Goal: Information Seeking & Learning: Understand process/instructions

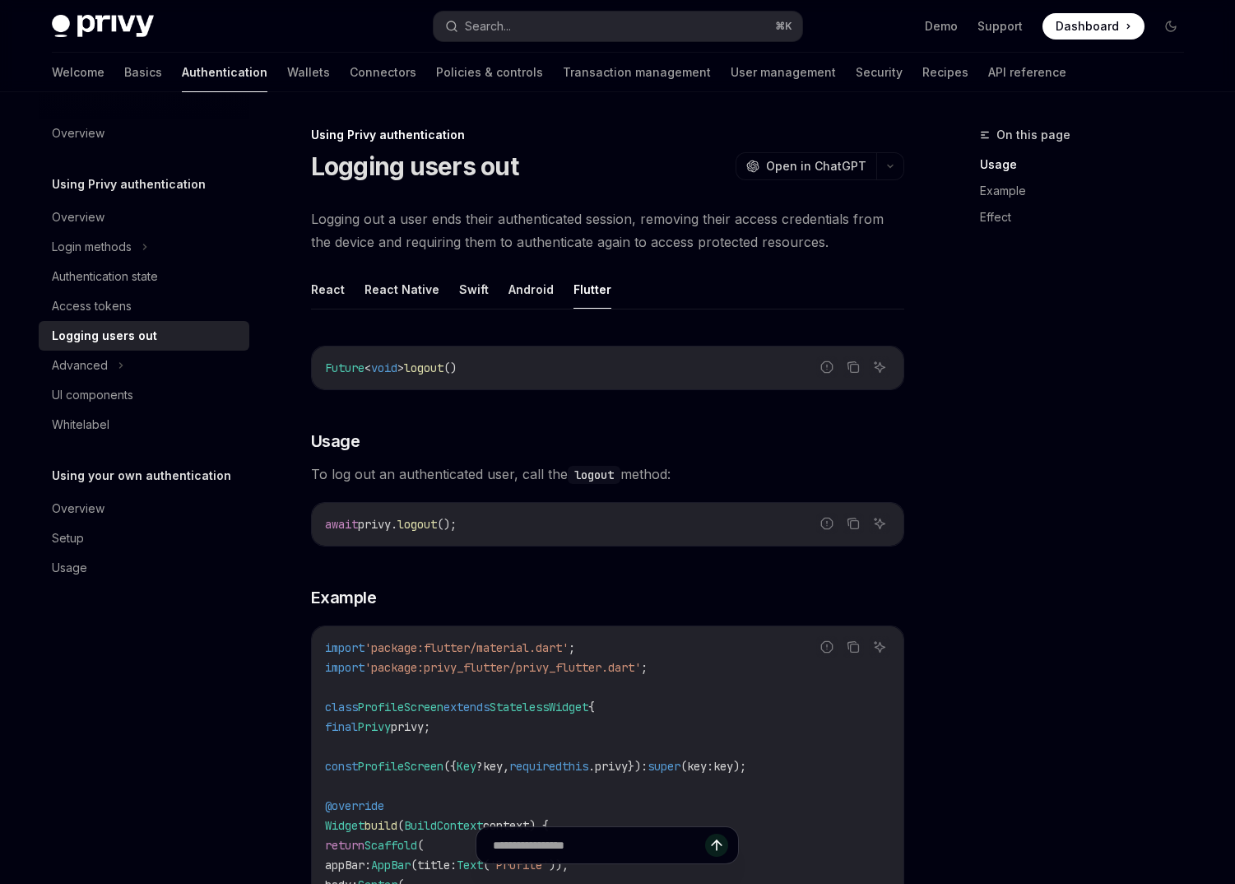
scroll to position [150, 0]
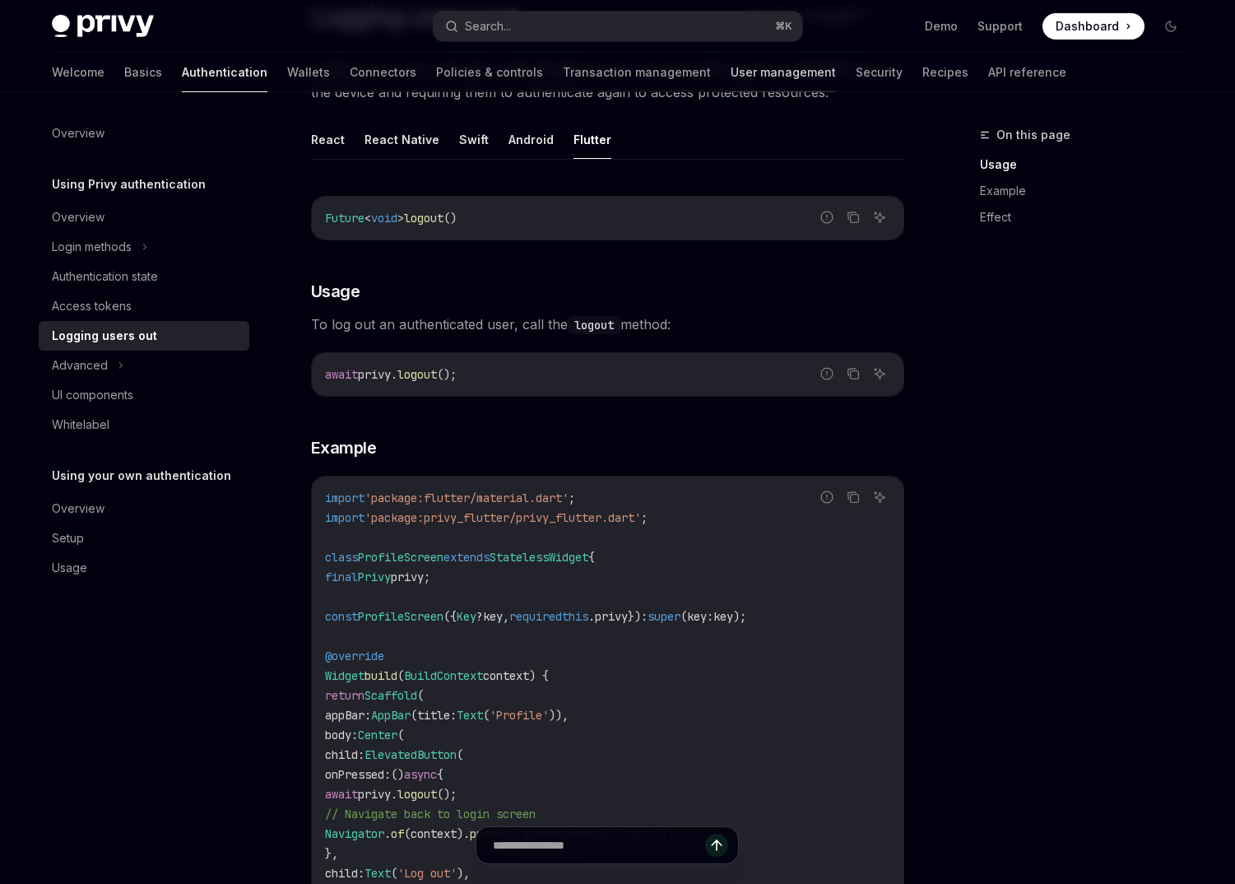
click at [731, 76] on link "User management" at bounding box center [783, 72] width 105 height 39
type textarea "*"
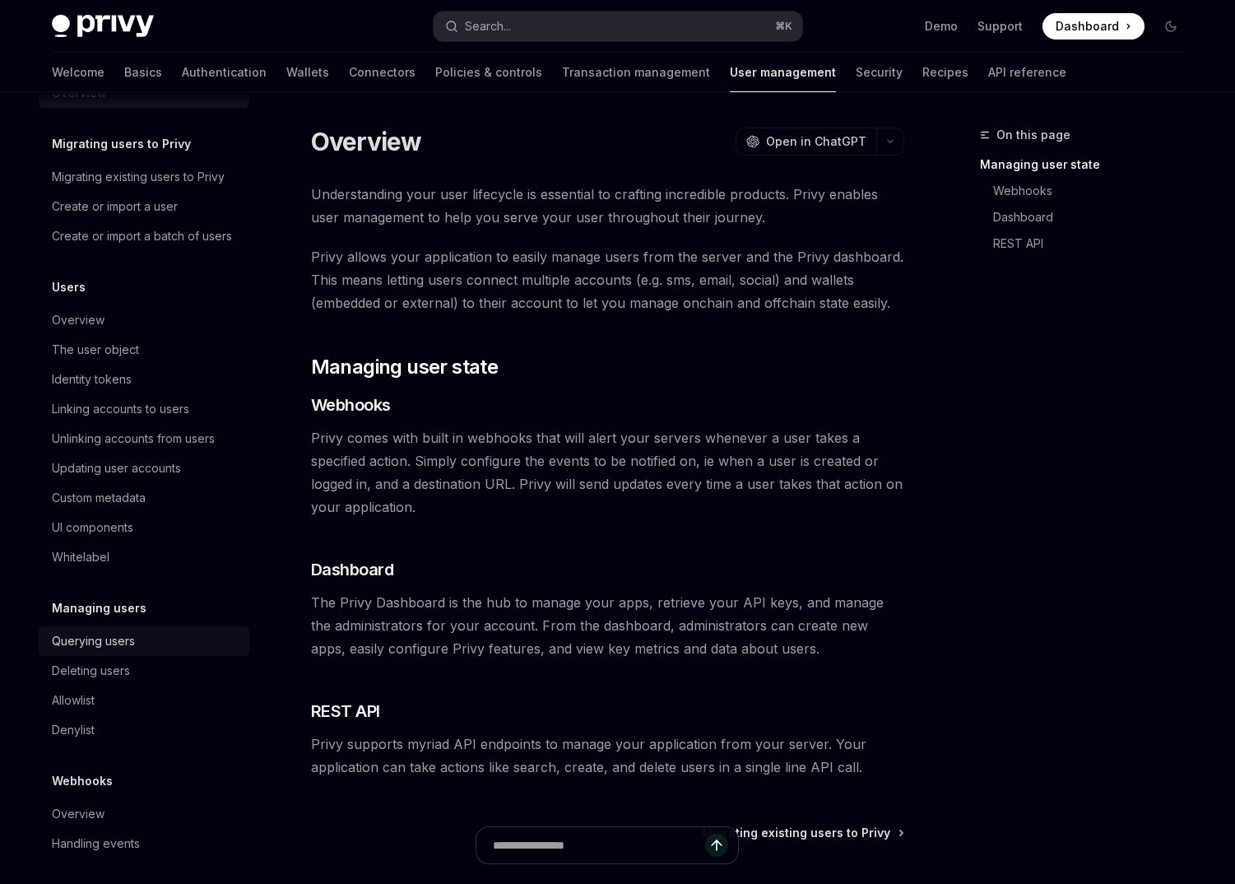
scroll to position [48, 0]
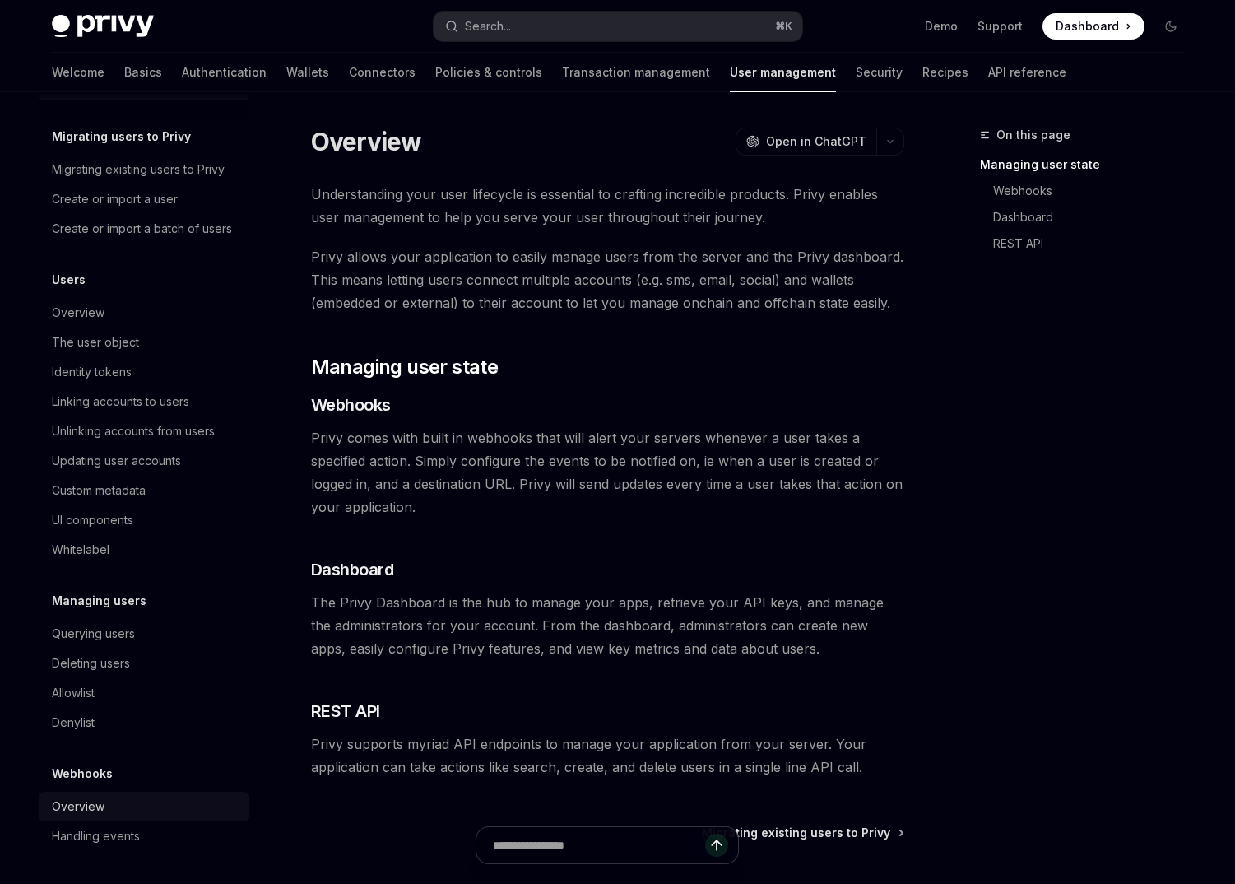
click at [112, 806] on div "Overview" at bounding box center [146, 806] width 188 height 20
click at [112, 829] on div "Handling events" at bounding box center [96, 836] width 88 height 20
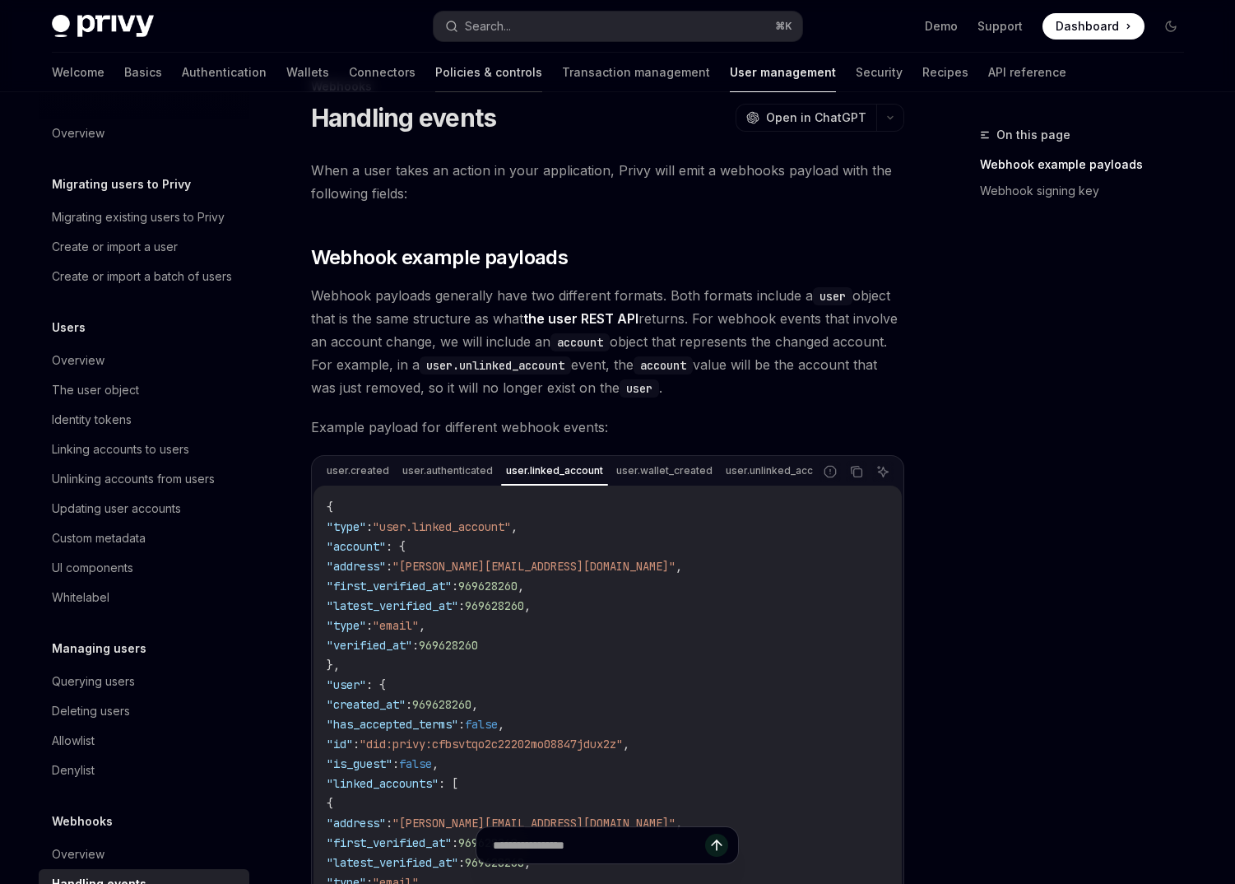
click at [435, 67] on link "Policies & controls" at bounding box center [488, 72] width 107 height 39
type textarea "*"
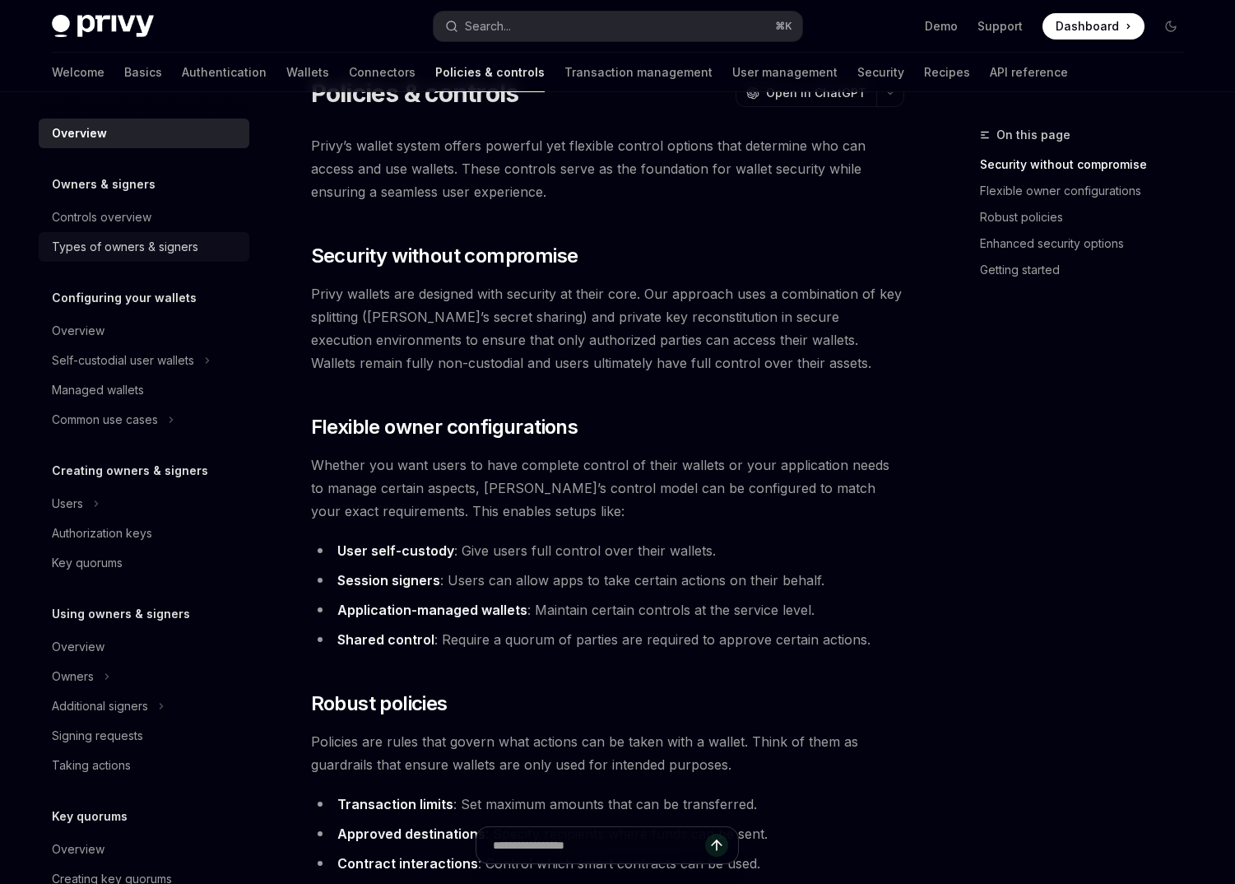
click at [197, 241] on div "Types of owners & signers" at bounding box center [146, 247] width 188 height 20
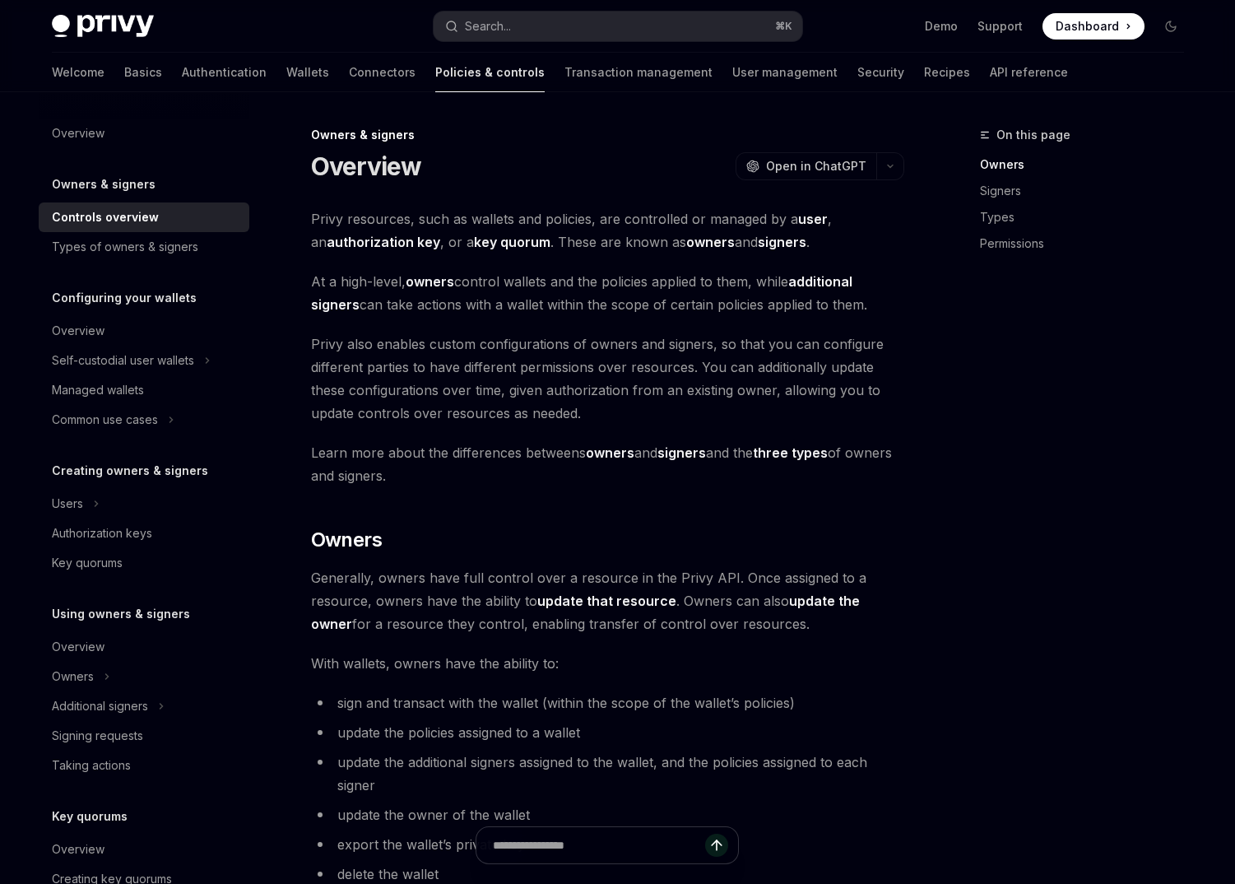
scroll to position [72, 0]
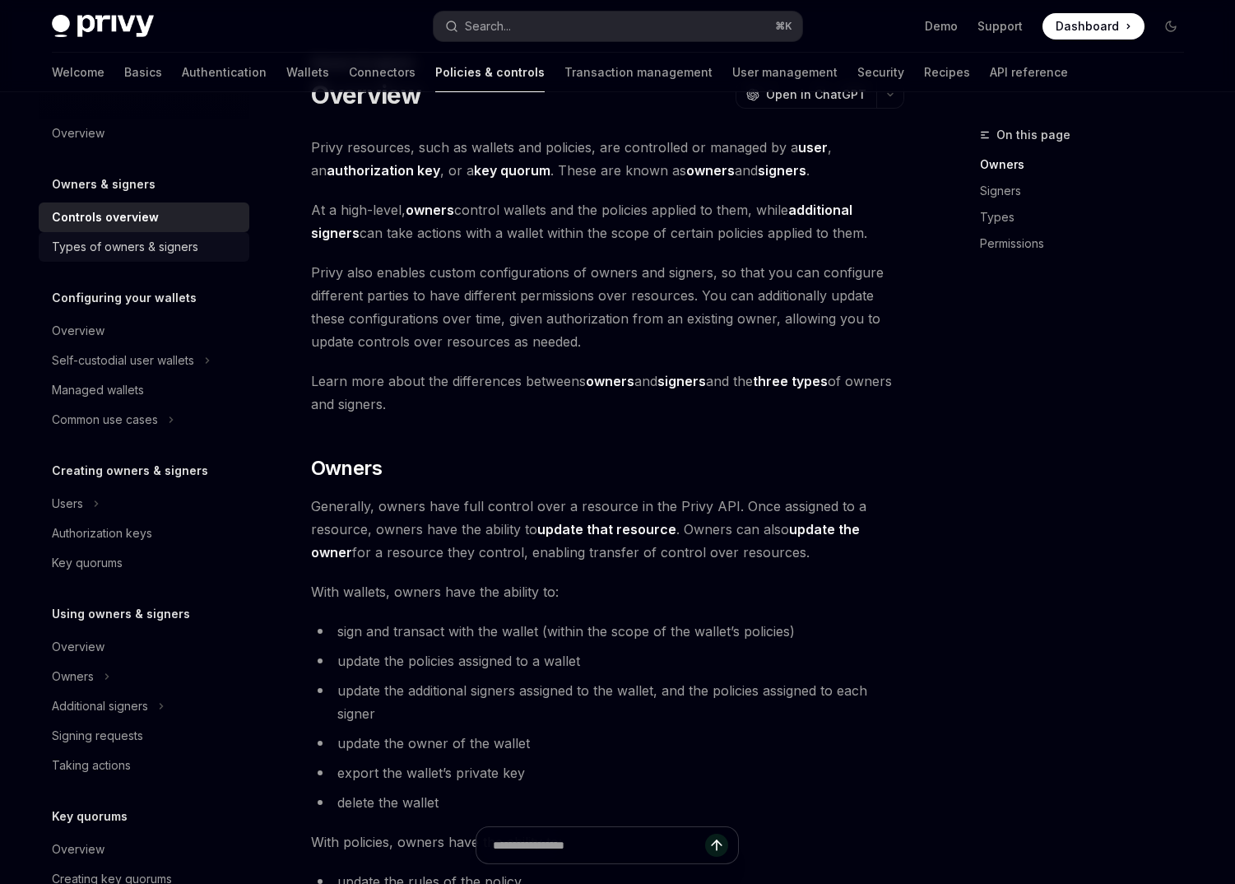
click at [175, 253] on div "Types of owners & signers" at bounding box center [125, 247] width 146 height 20
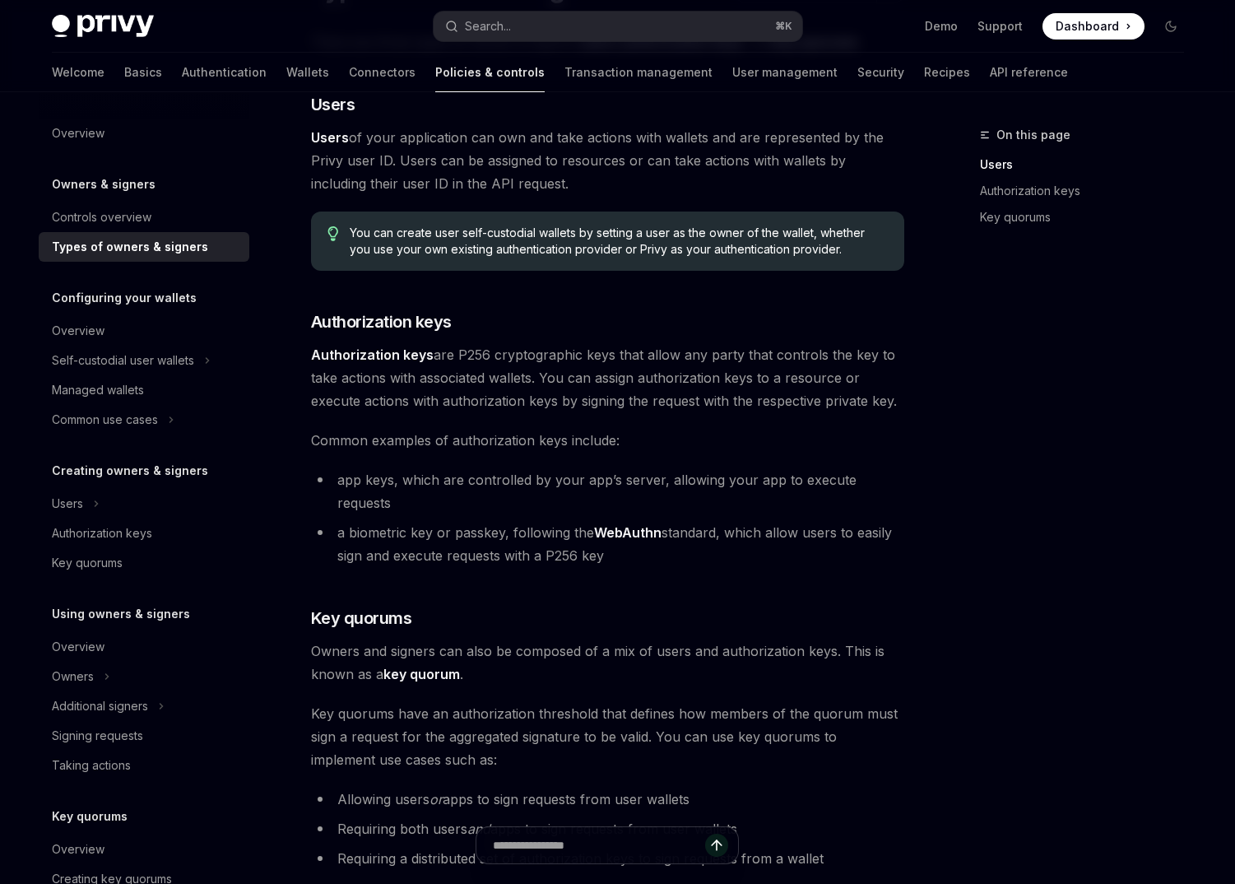
scroll to position [224, 0]
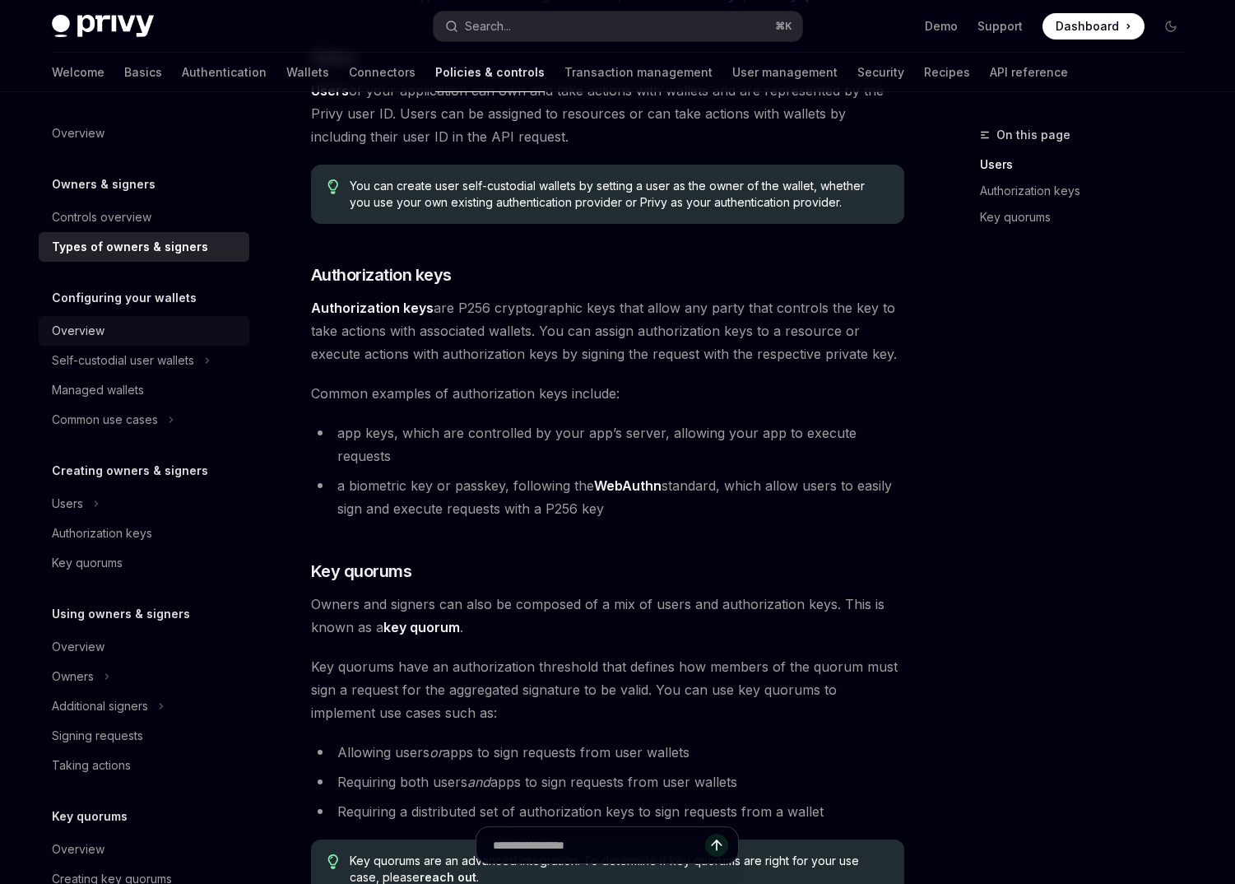
click at [113, 336] on div "Overview" at bounding box center [146, 331] width 188 height 20
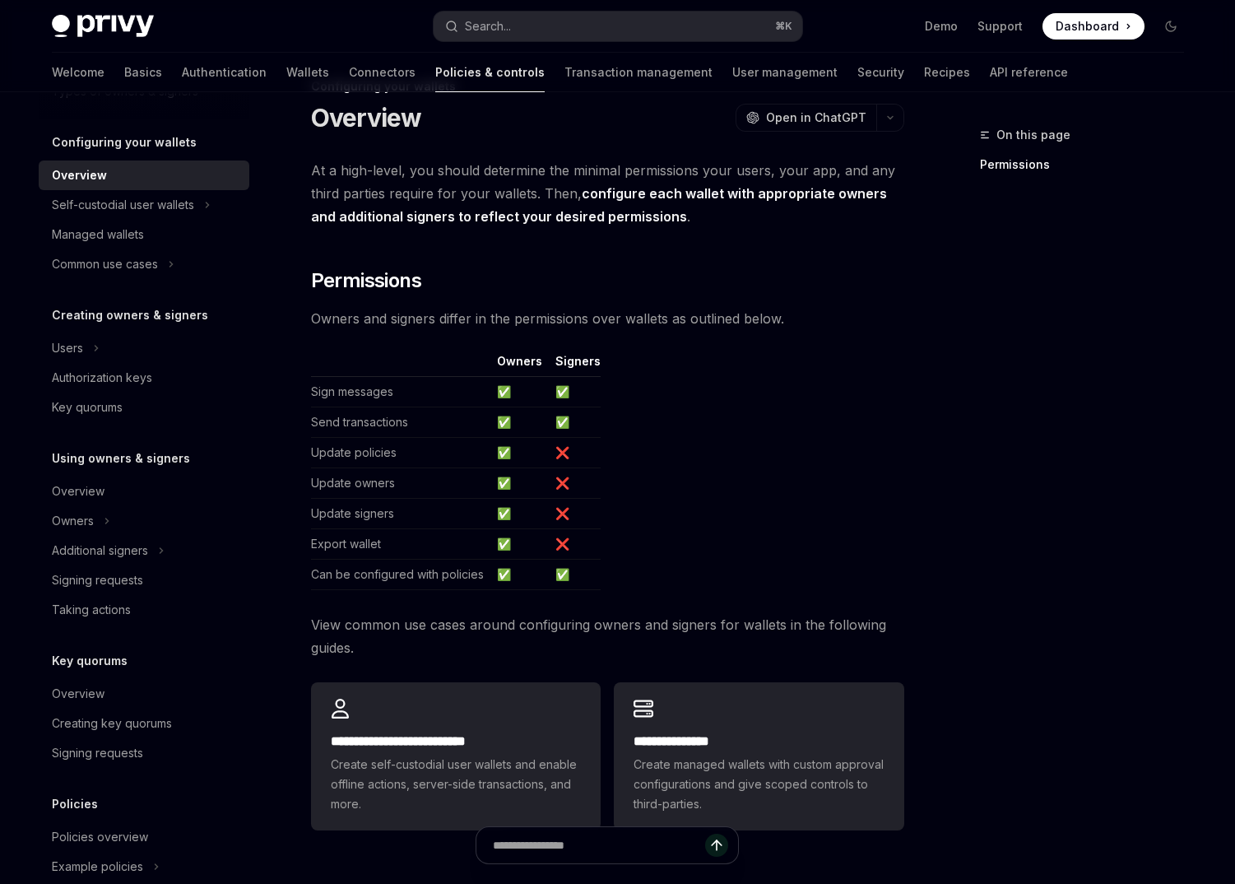
scroll to position [160, 0]
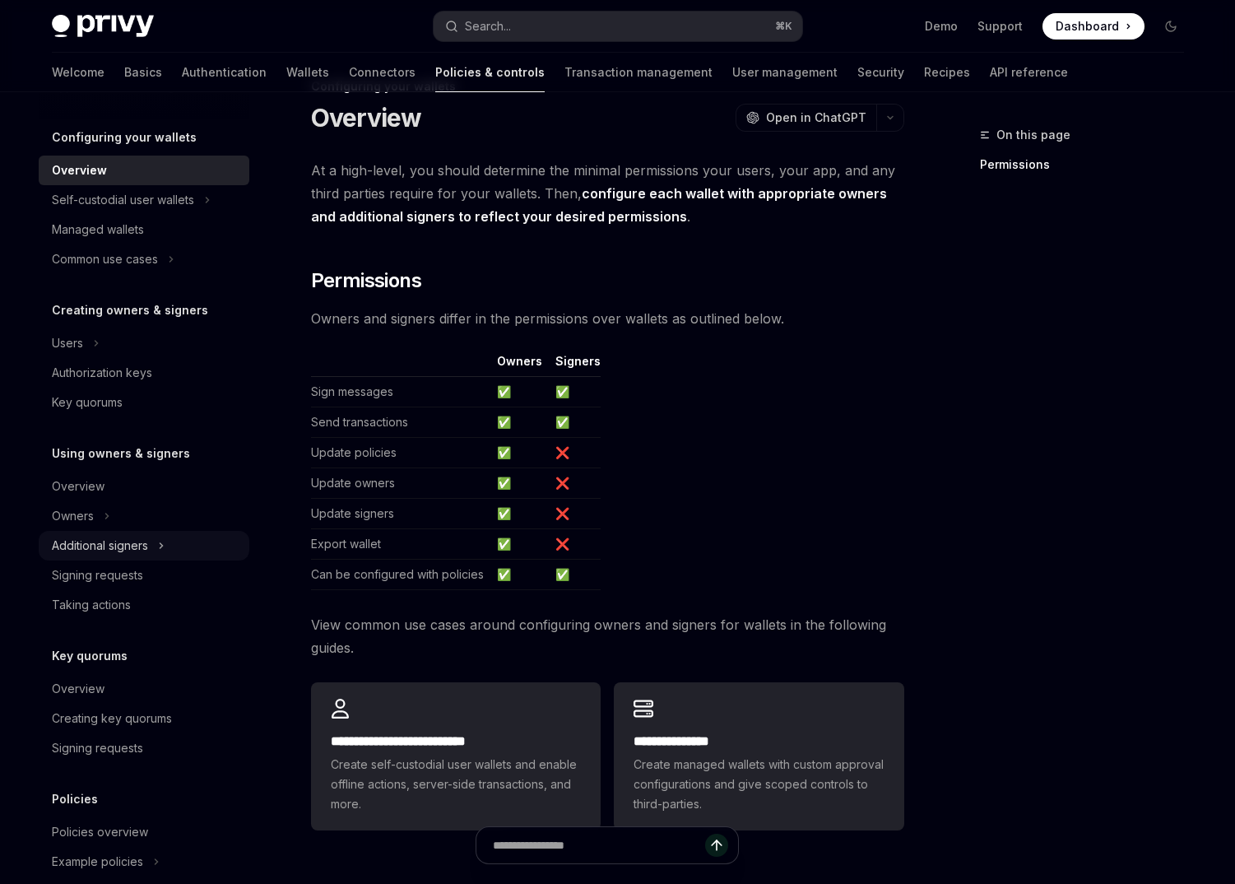
click at [183, 553] on div "Additional signers" at bounding box center [144, 546] width 211 height 30
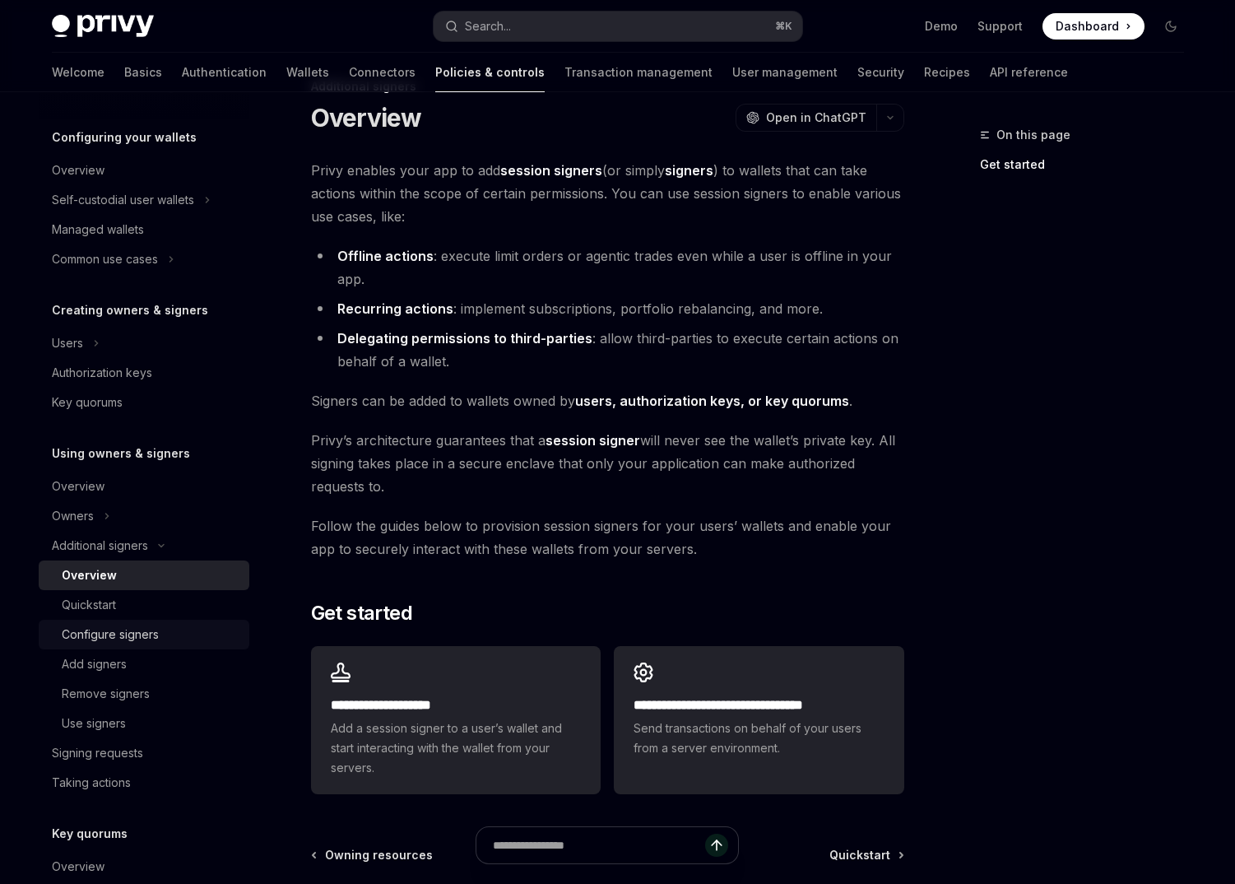
click at [165, 627] on div "Configure signers" at bounding box center [151, 634] width 178 height 20
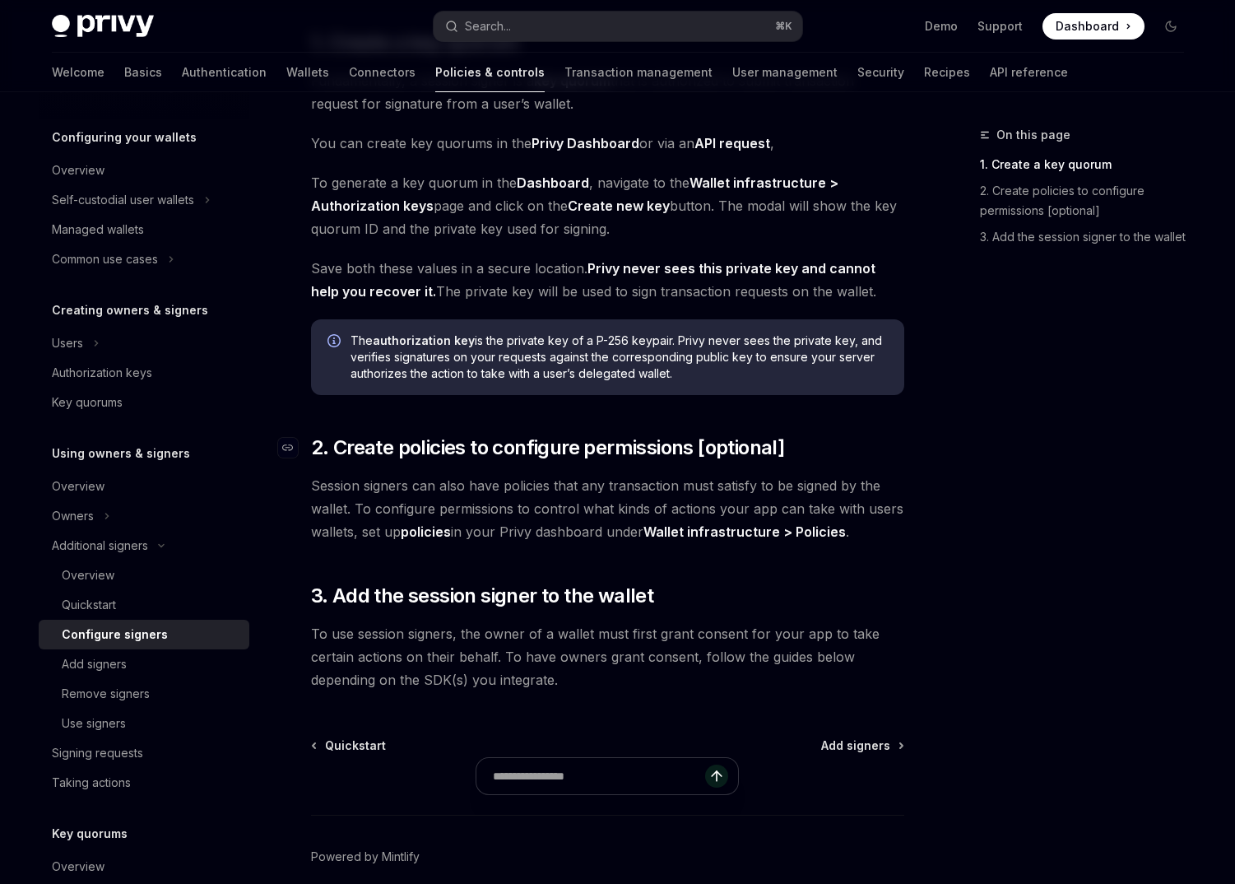
scroll to position [336, 0]
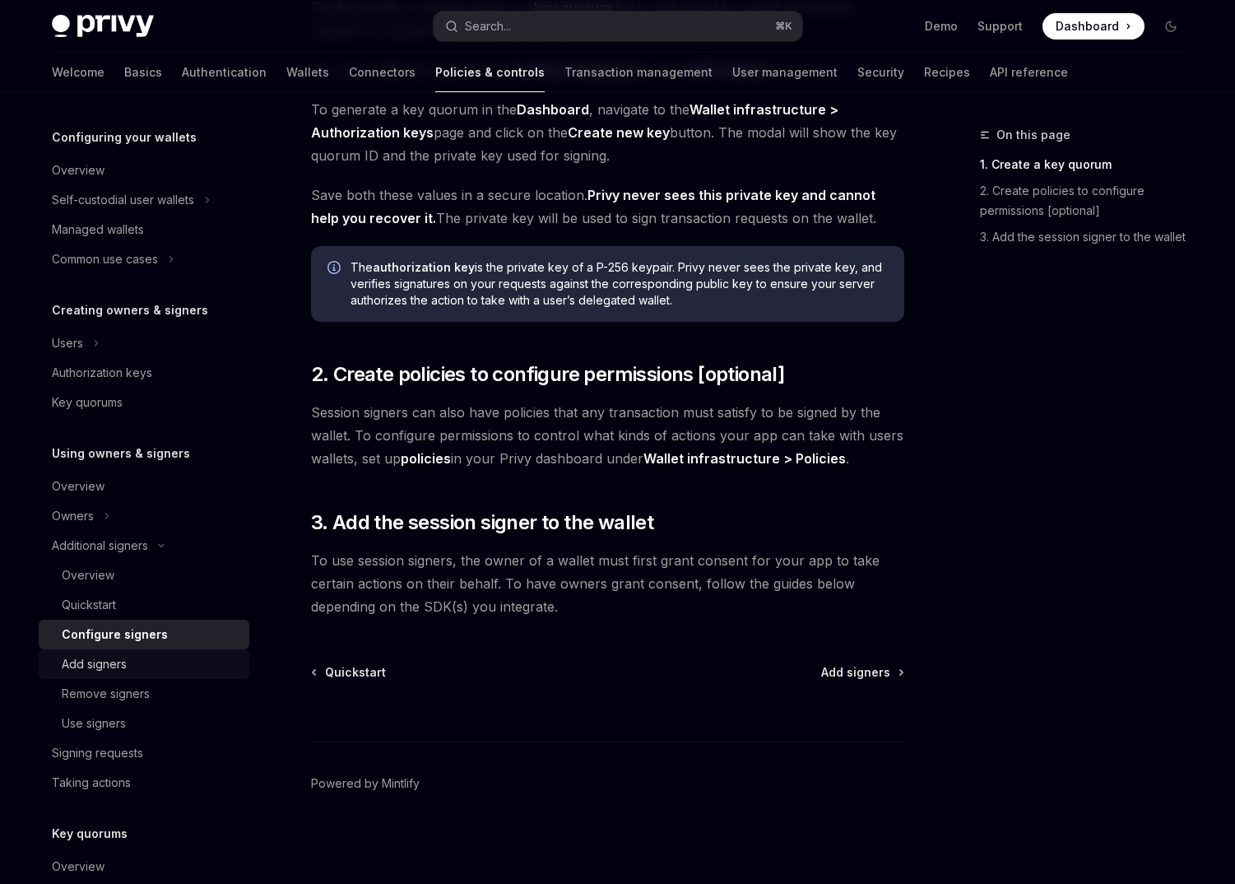
click at [169, 675] on link "Add signers" at bounding box center [144, 664] width 211 height 30
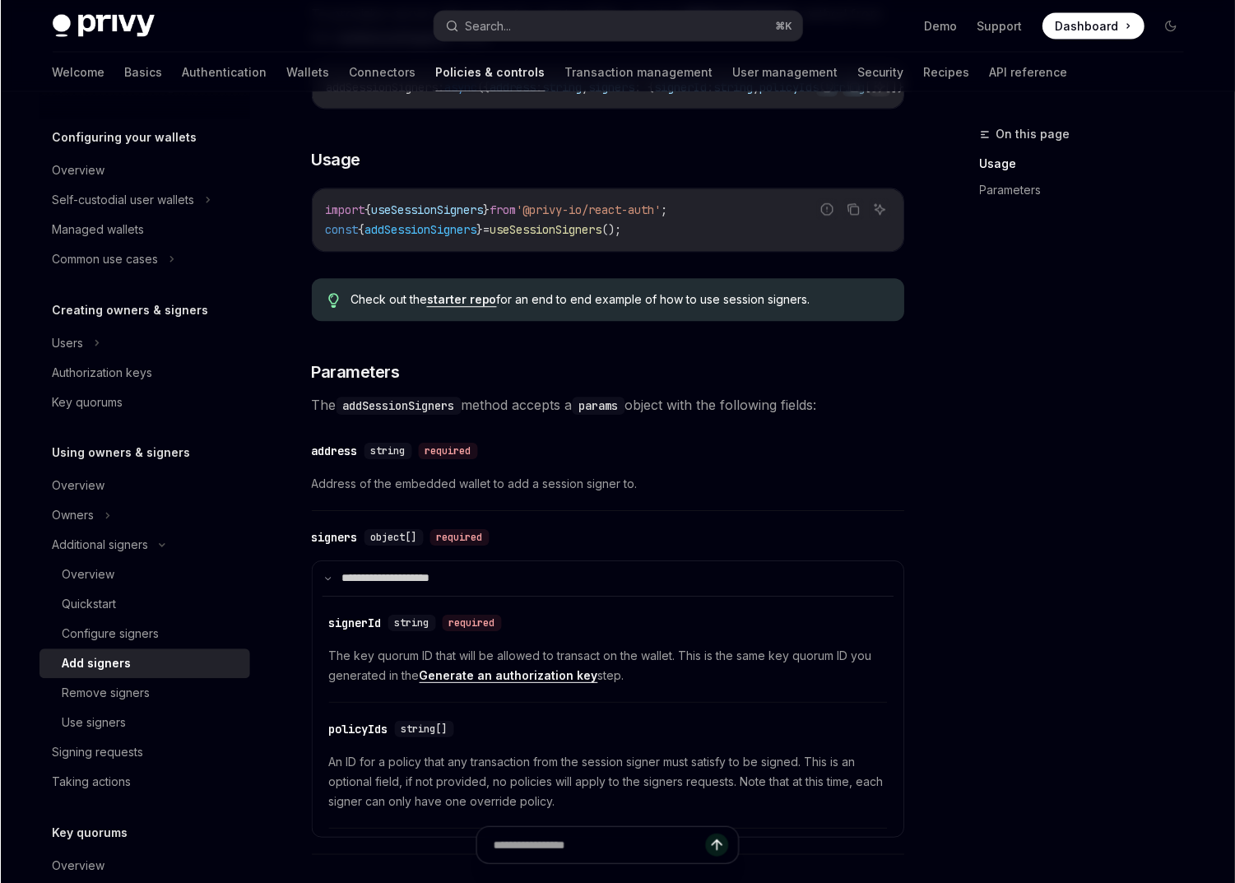
scroll to position [355, 0]
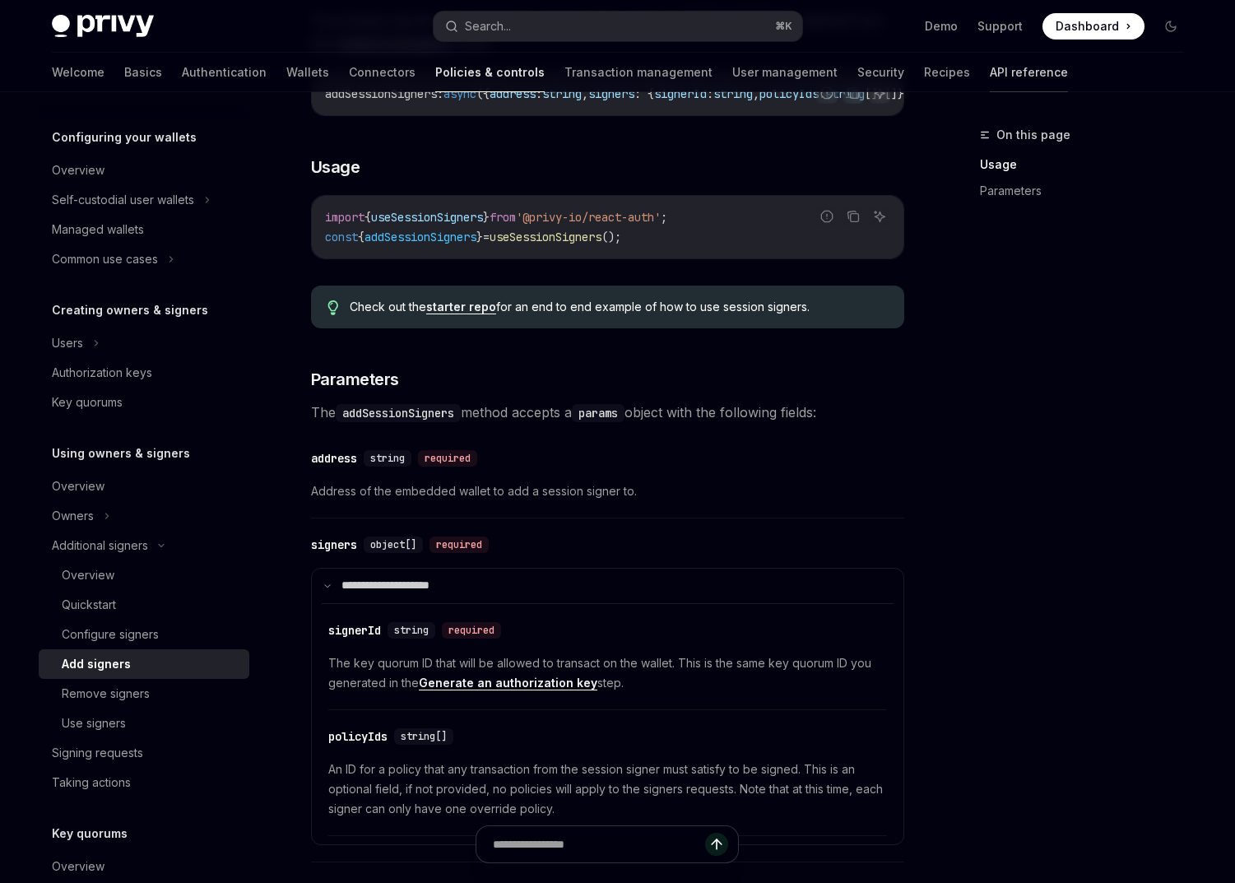
click at [990, 74] on link "API reference" at bounding box center [1029, 72] width 78 height 39
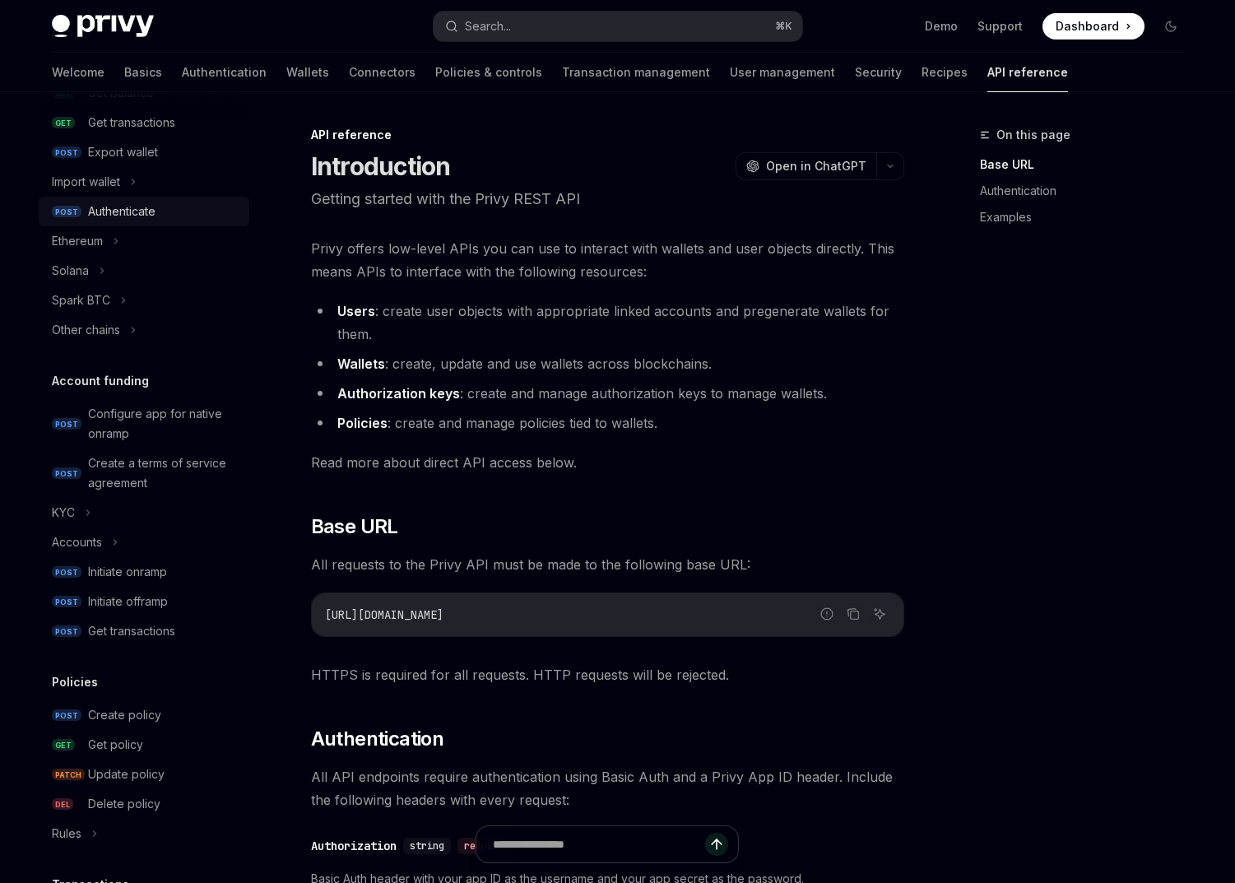
scroll to position [812, 0]
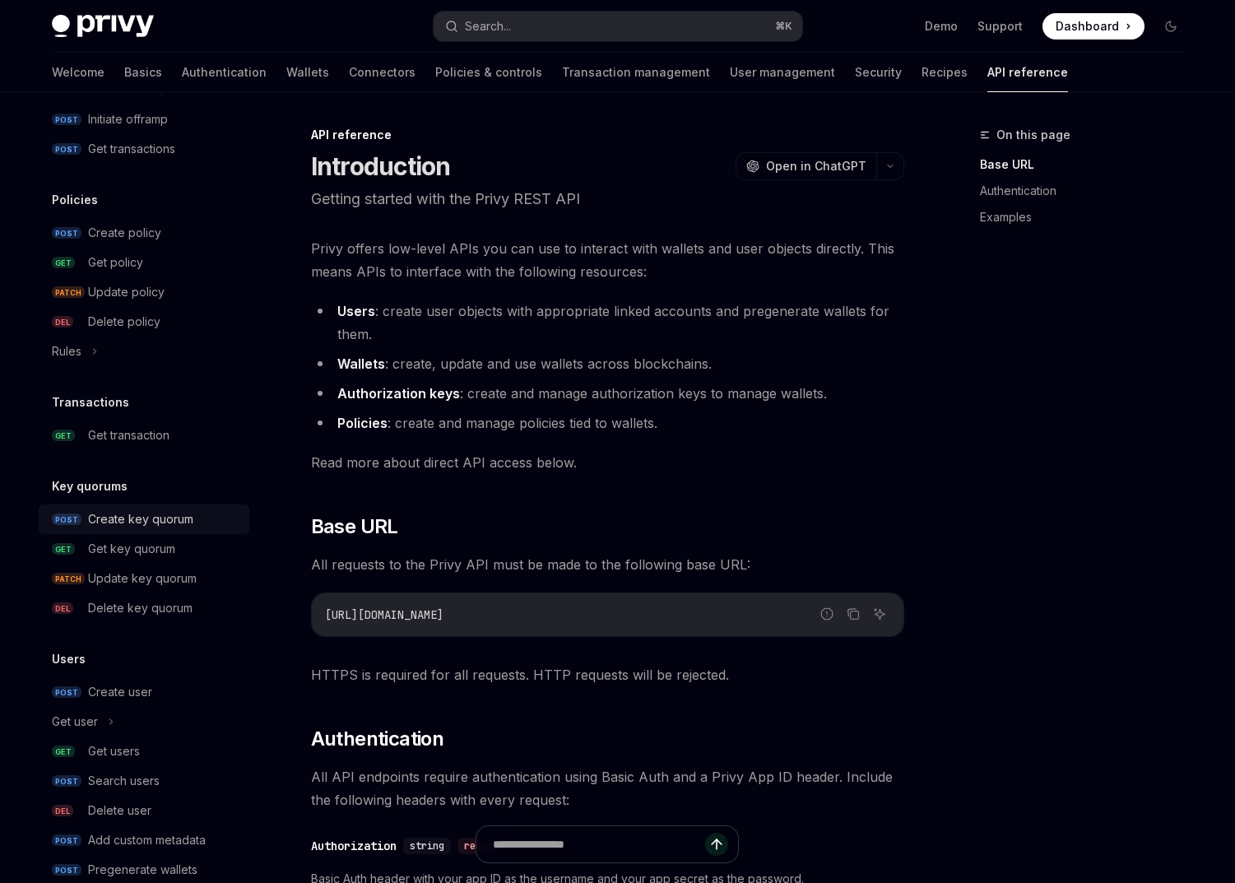
click at [188, 518] on div "Create key quorum" at bounding box center [140, 519] width 105 height 20
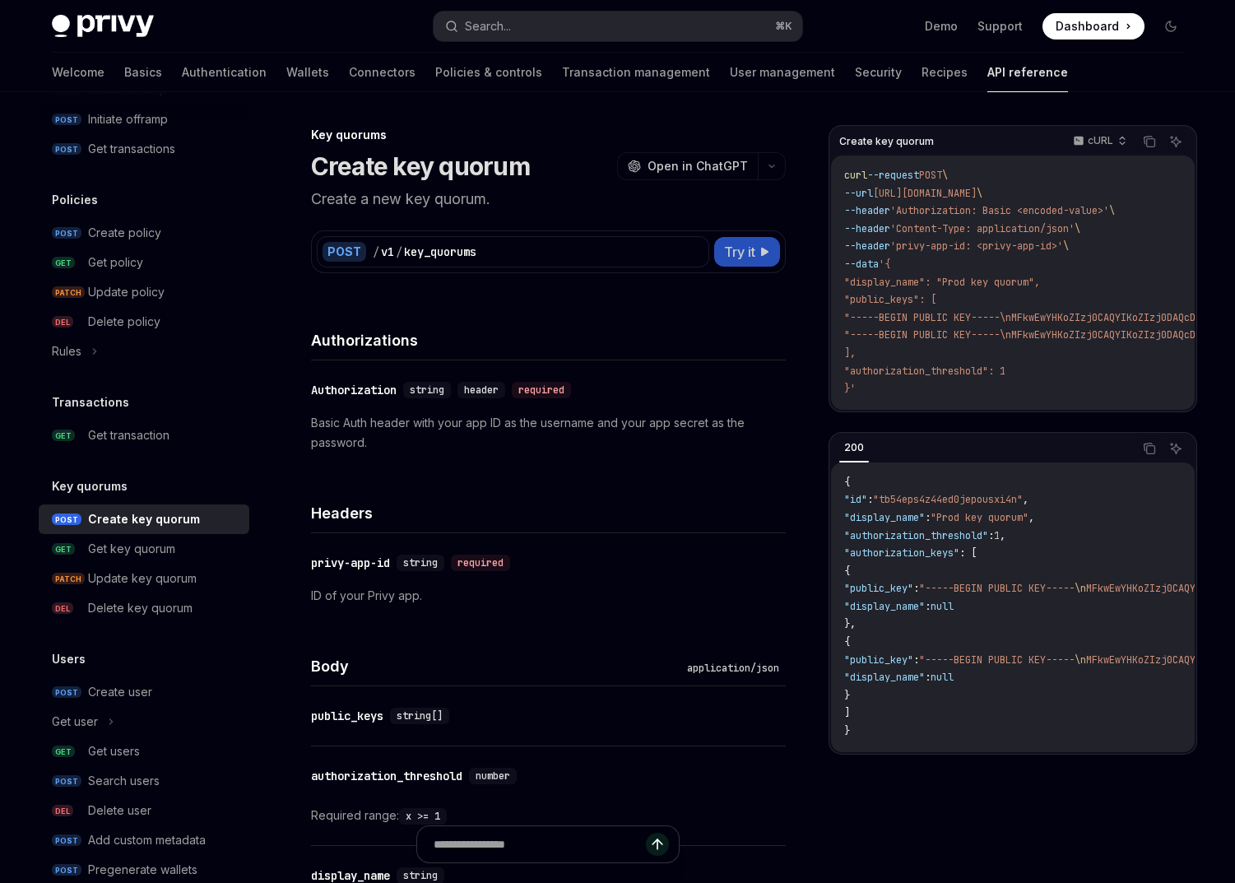
click at [773, 254] on button "Try it" at bounding box center [747, 252] width 66 height 30
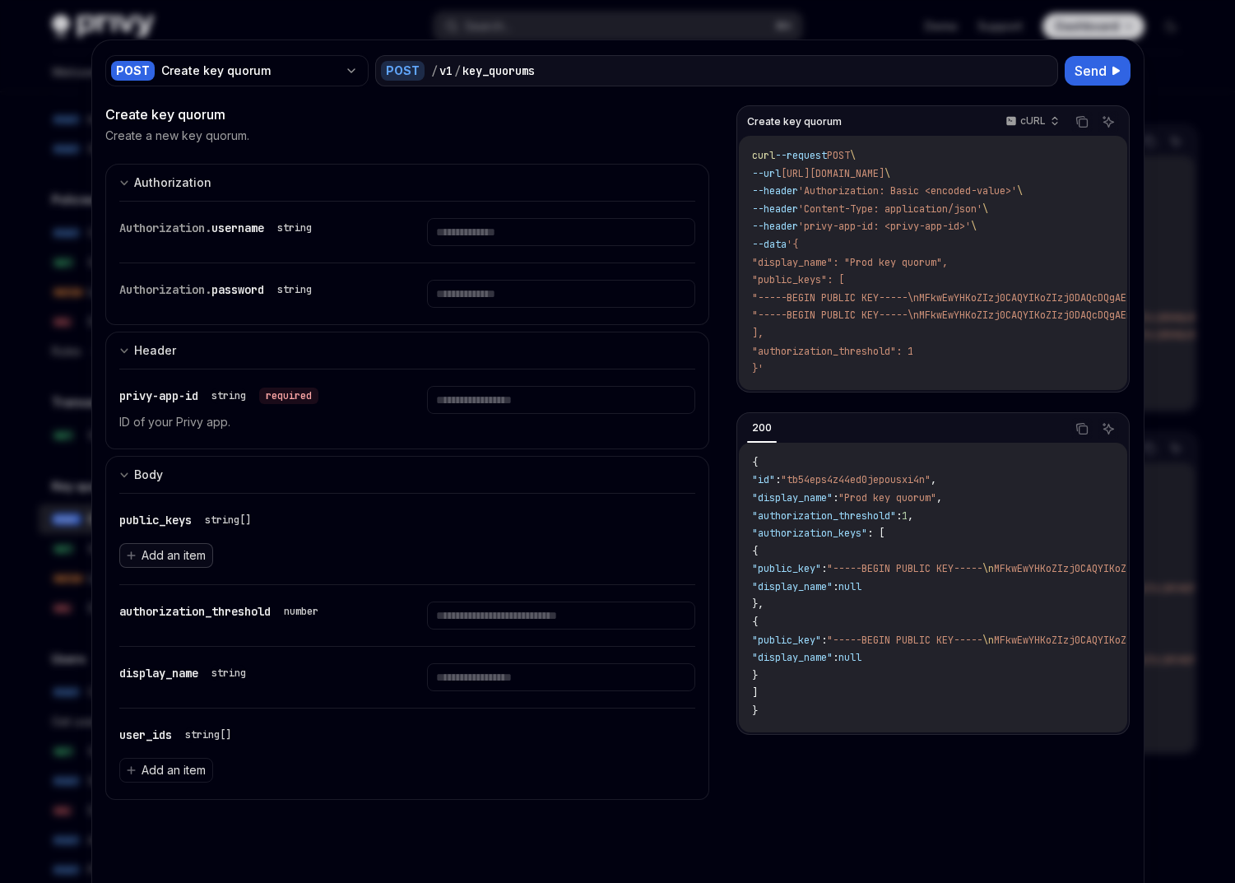
click at [159, 558] on span "Add an item" at bounding box center [174, 555] width 64 height 16
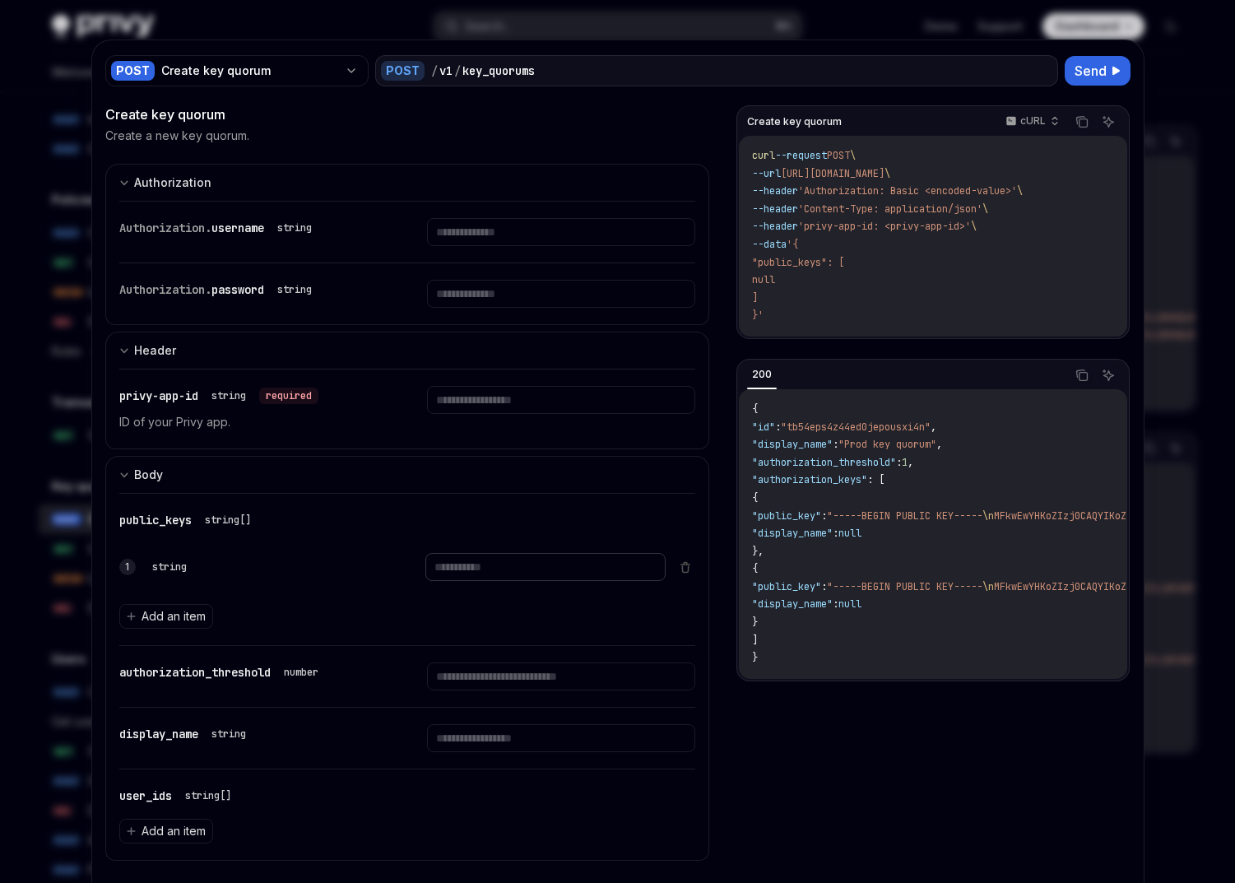
click at [453, 567] on input "text" at bounding box center [545, 567] width 240 height 28
click at [821, 269] on code "curl --request POST \ --url https://api.privy.io/v1/key_quorums \ --header 'Aut…" at bounding box center [932, 236] width 361 height 178
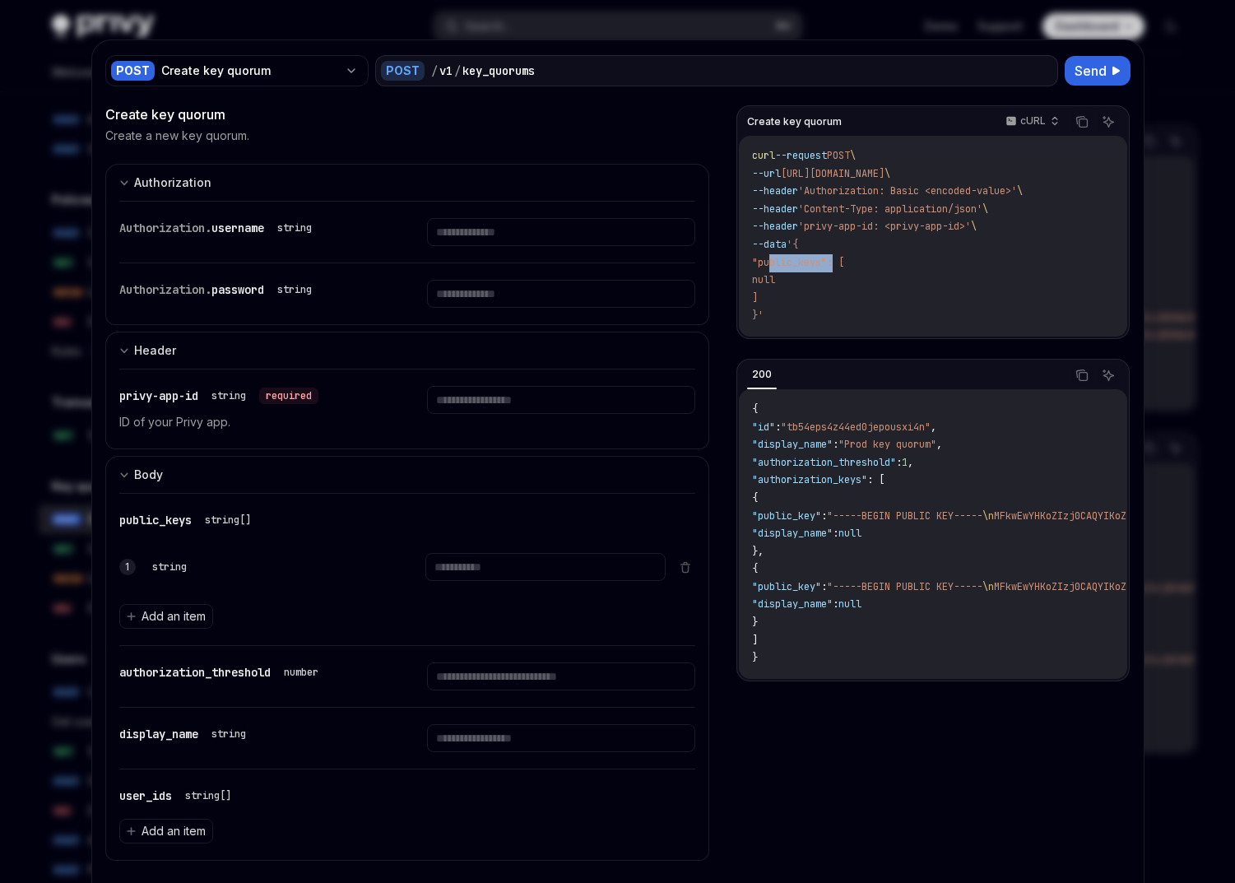
click at [821, 269] on code "curl --request POST \ --url https://api.privy.io/v1/key_quorums \ --header 'Aut…" at bounding box center [932, 236] width 361 height 178
click at [802, 272] on code "curl --request POST \ --url https://api.privy.io/v1/key_quorums \ --header 'Aut…" at bounding box center [932, 236] width 361 height 178
click at [798, 273] on code "curl --request POST \ --url https://api.privy.io/v1/key_quorums \ --header 'Aut…" at bounding box center [932, 236] width 361 height 178
click at [864, 429] on span ""tb54eps4z44ed0jepousxi4n"" at bounding box center [856, 426] width 150 height 13
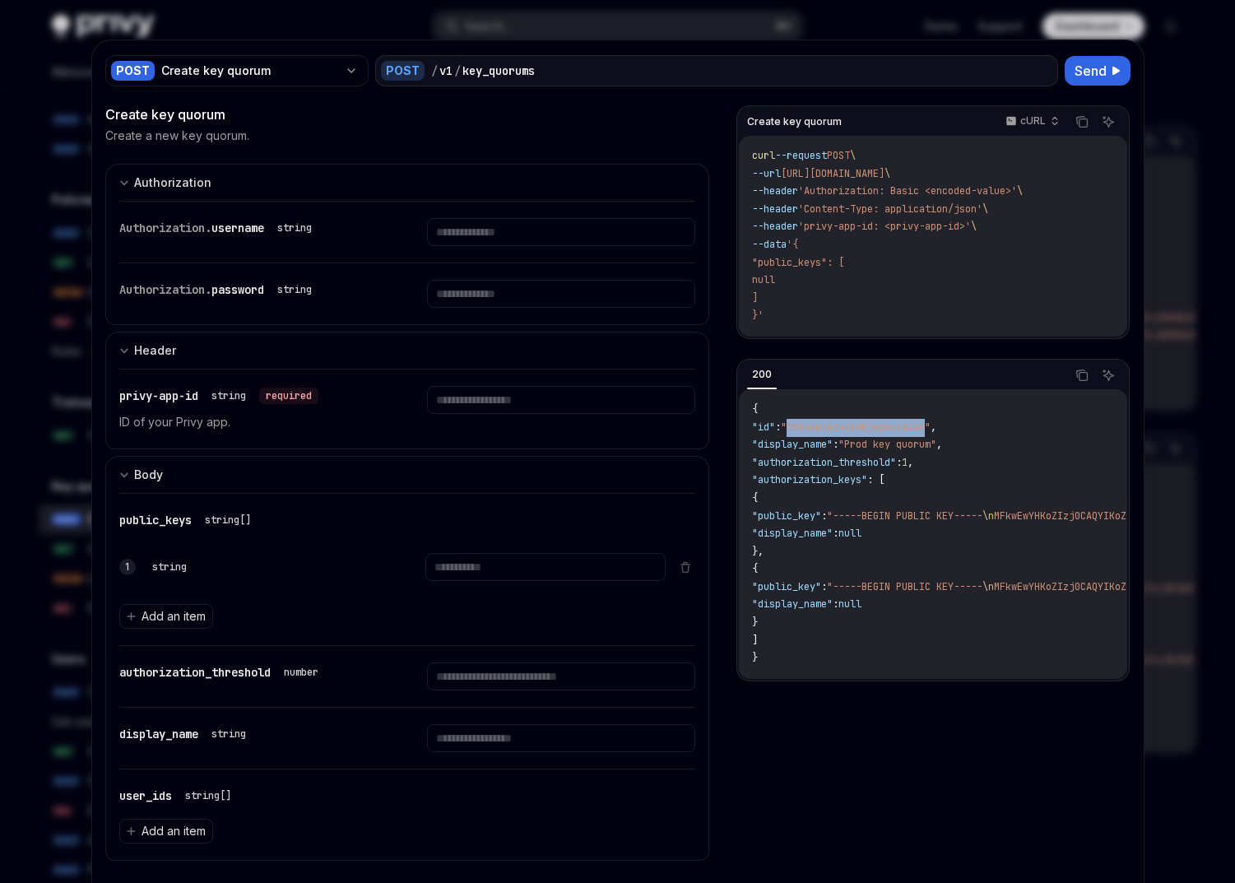
click at [864, 429] on span ""tb54eps4z44ed0jepousxi4n"" at bounding box center [856, 426] width 150 height 13
click at [230, 12] on div at bounding box center [617, 441] width 1235 height 883
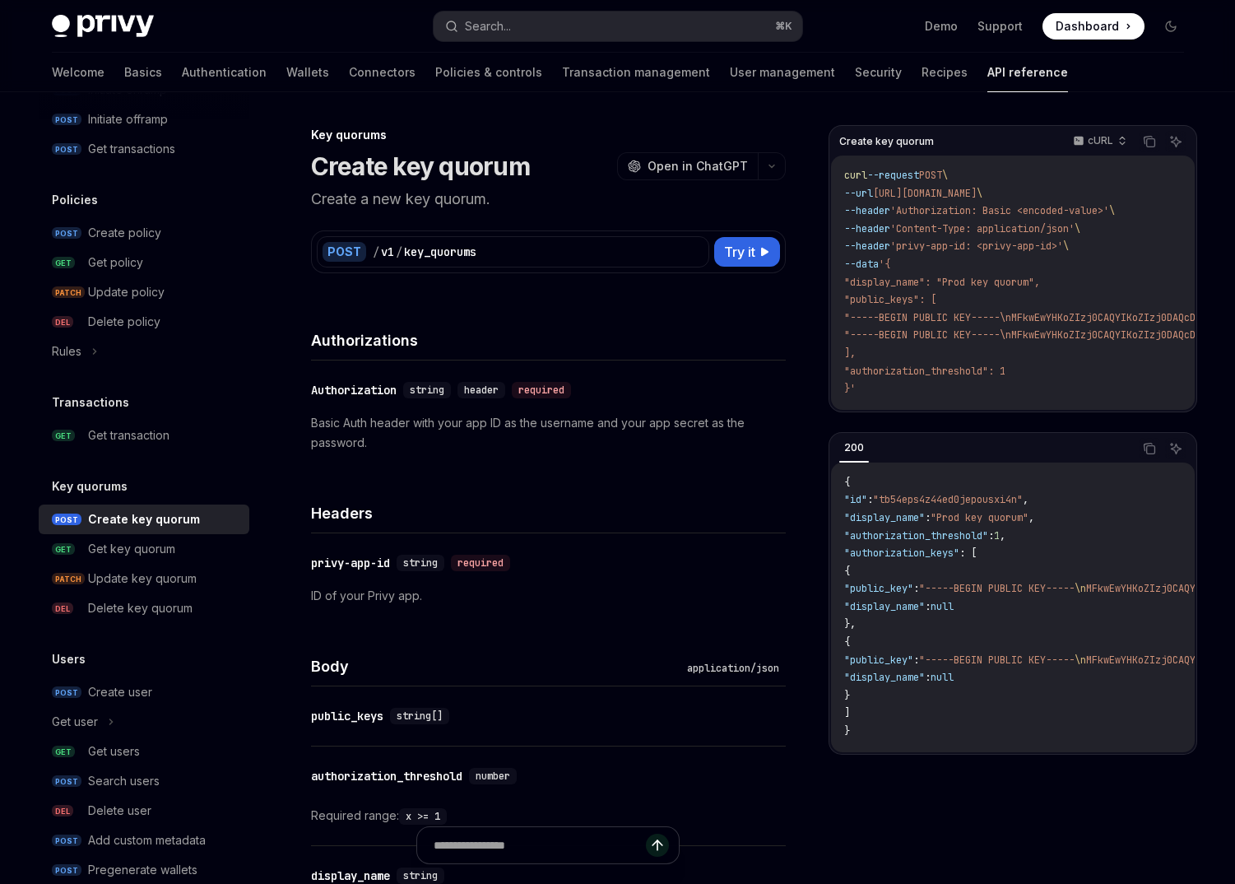
click at [722, 352] on div "Authorizations" at bounding box center [548, 329] width 475 height 61
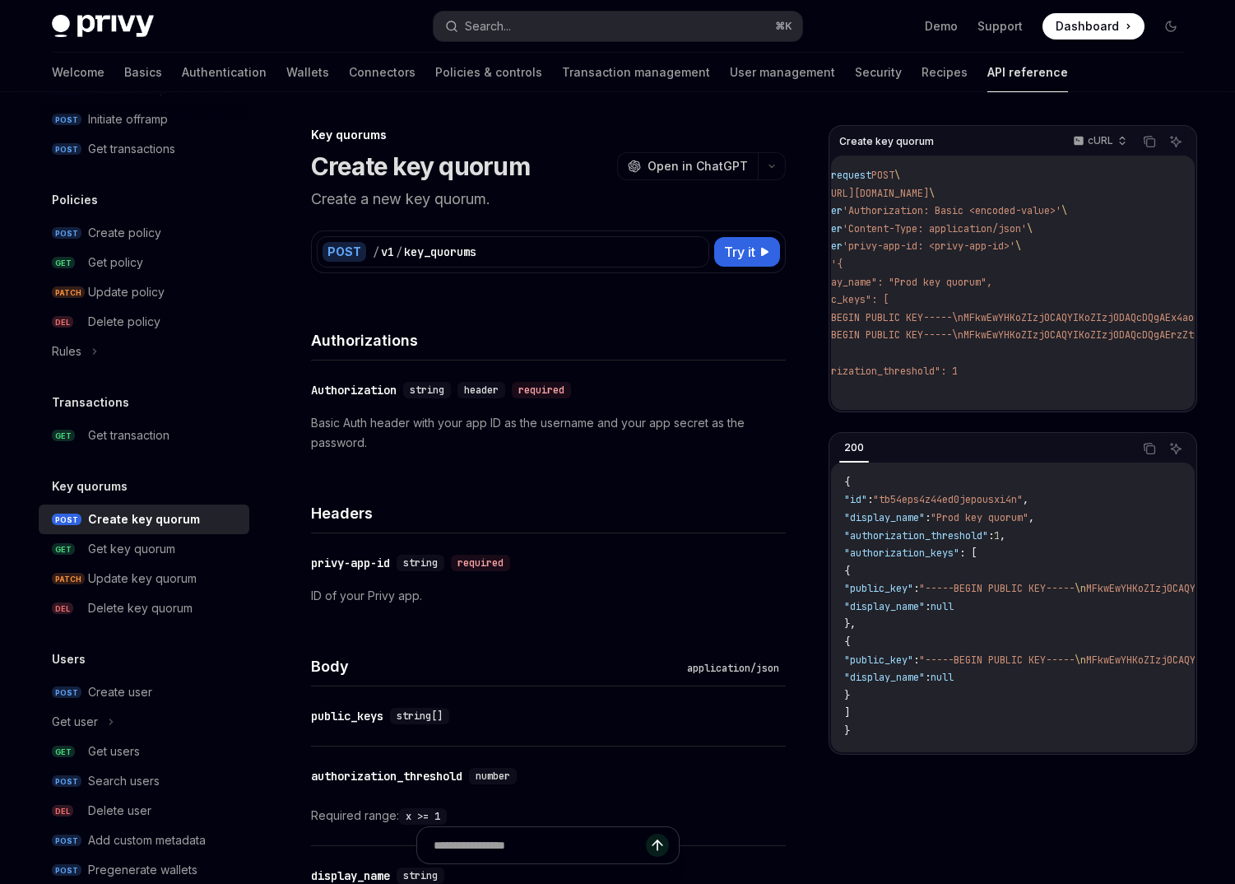
scroll to position [0, 63]
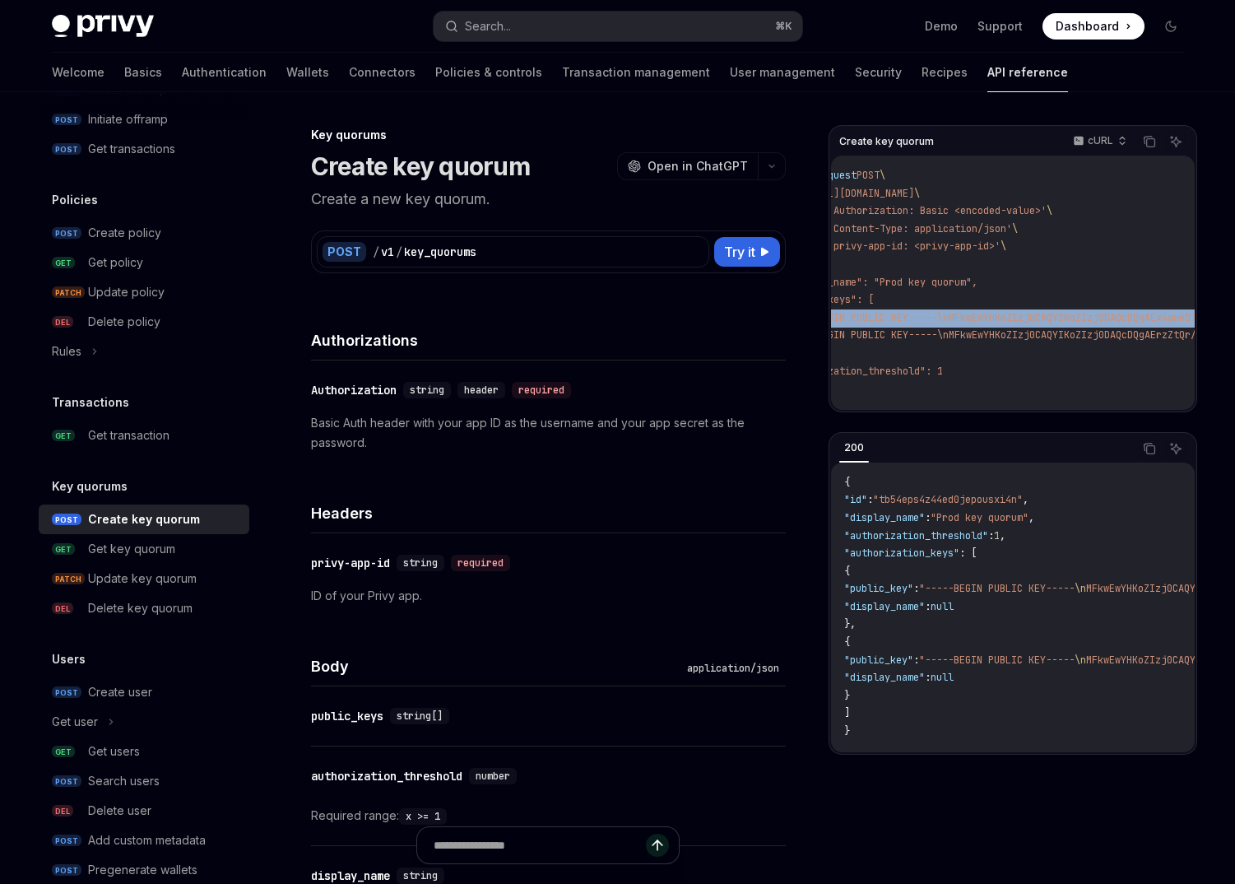
copy code ""-----BEGIN PUBLIC KEY-----\nMFkwEwYHKoZIzj0CAQYIKoZIzj0DAQcDQgAEx4aoeD72yykviK…"
click at [670, 507] on h4 "Headers" at bounding box center [548, 513] width 475 height 22
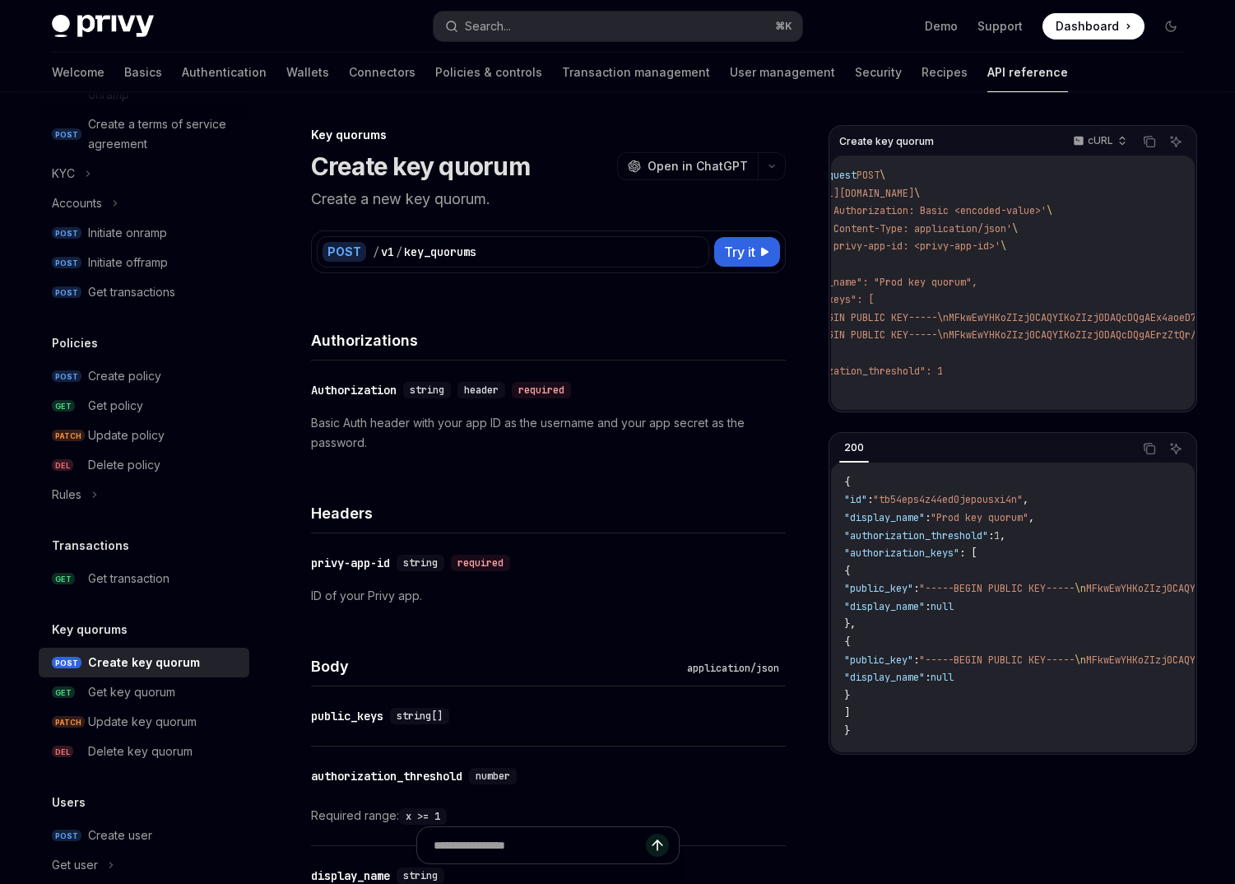
scroll to position [661, 0]
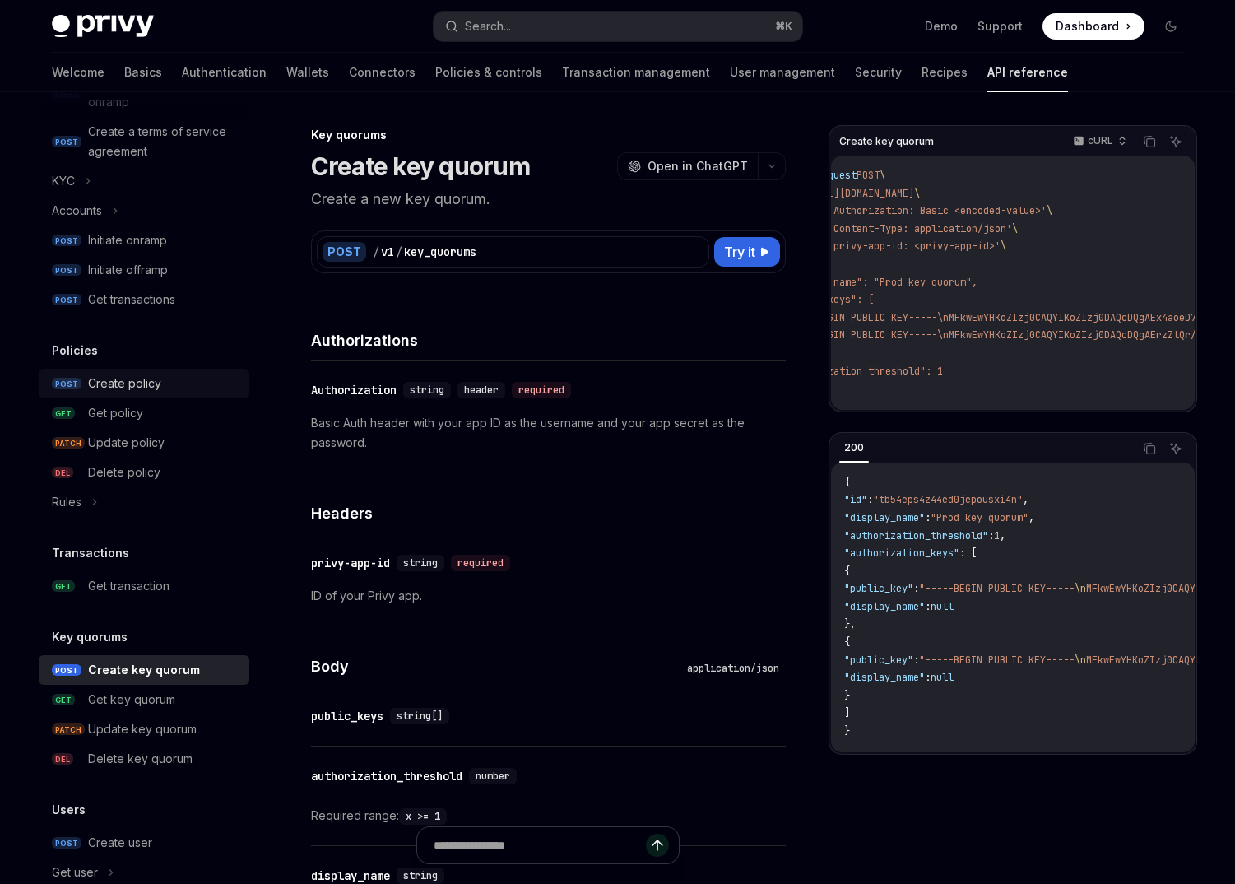
click at [177, 380] on div "Create policy" at bounding box center [163, 384] width 151 height 20
type textarea "*"
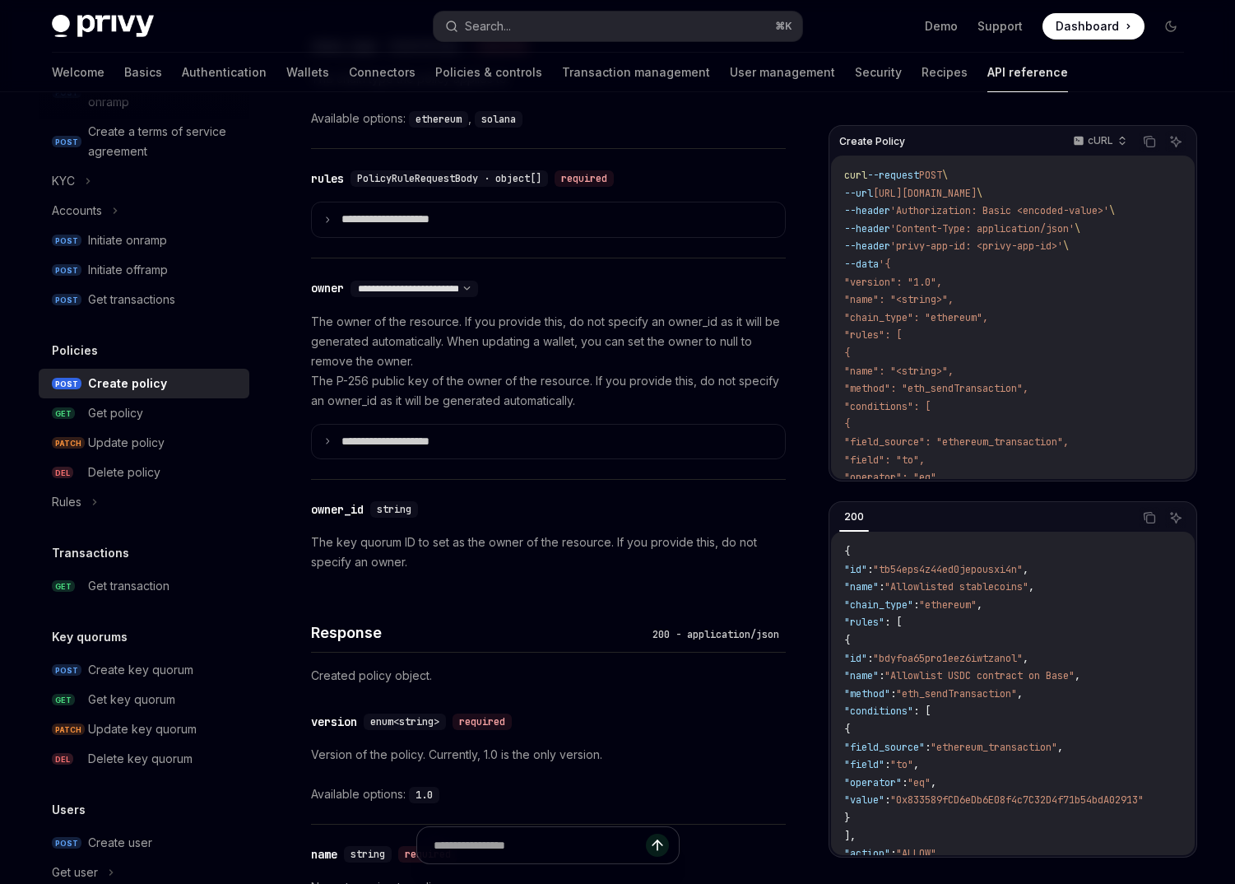
scroll to position [1104, 0]
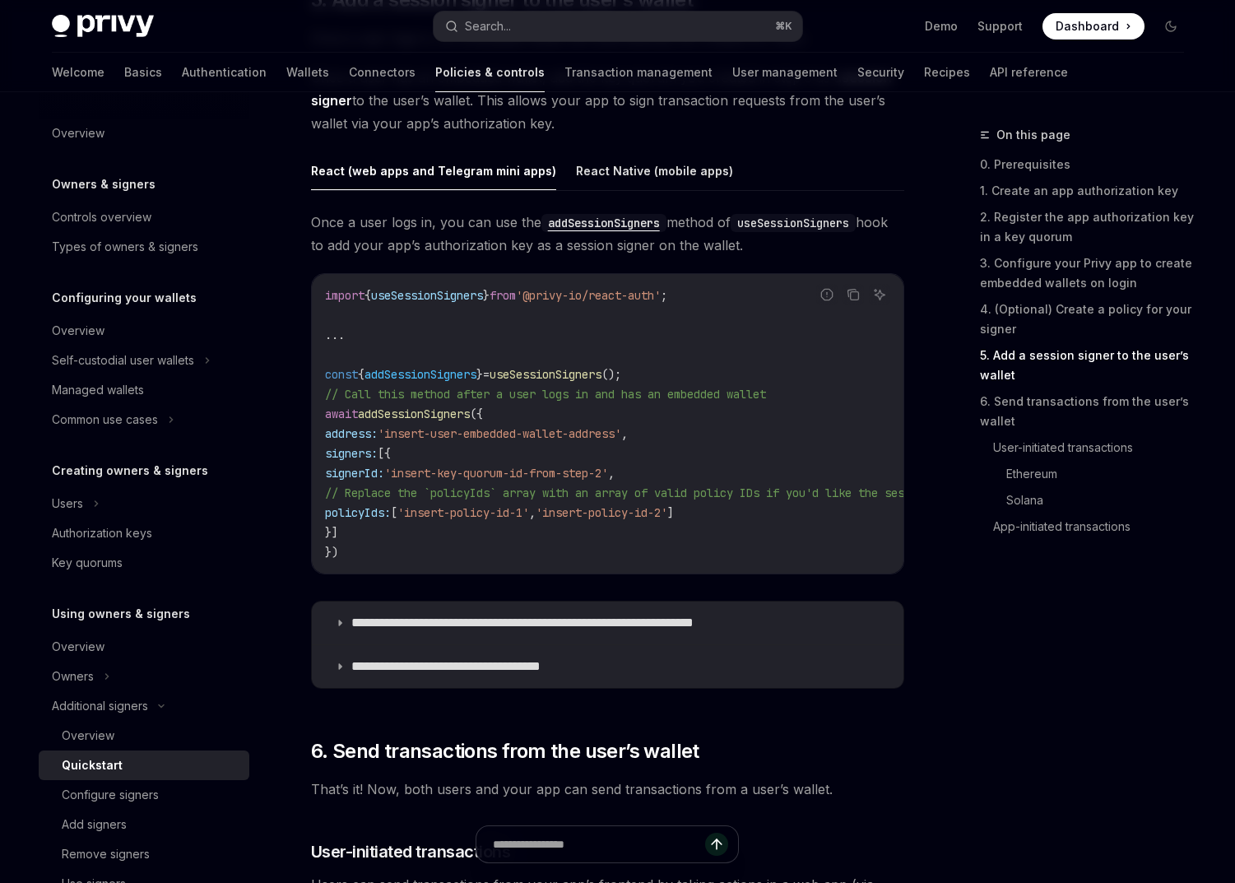
scroll to position [2650, 0]
click at [990, 82] on link "API reference" at bounding box center [1029, 72] width 78 height 39
type textarea "*"
